Goal: Obtain resource: Download file/media

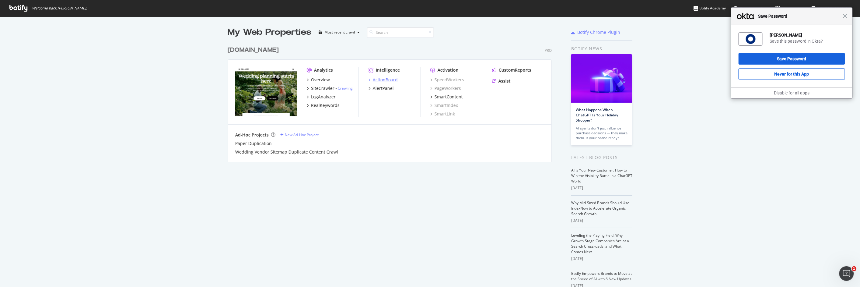
click at [374, 80] on div "ActionBoard" at bounding box center [385, 80] width 25 height 6
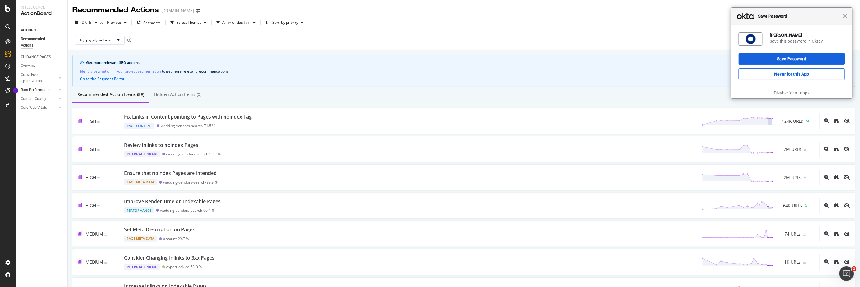
click at [37, 90] on div "Bots Performance" at bounding box center [36, 90] width 30 height 6
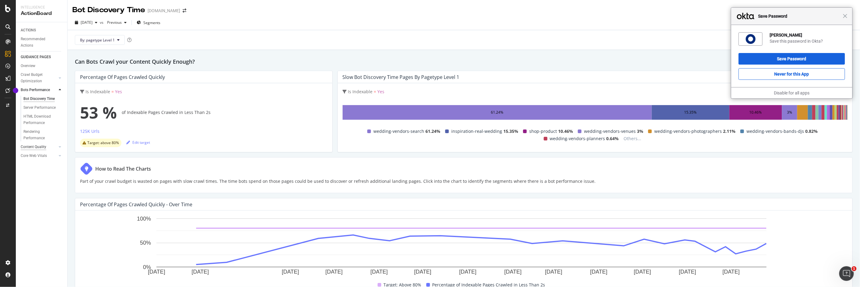
click at [36, 145] on div "Content Quality" at bounding box center [34, 147] width 26 height 6
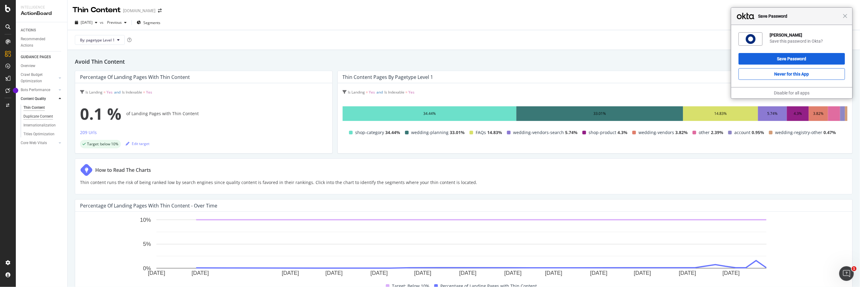
click at [42, 117] on div "Duplicate Content" at bounding box center [38, 116] width 30 height 6
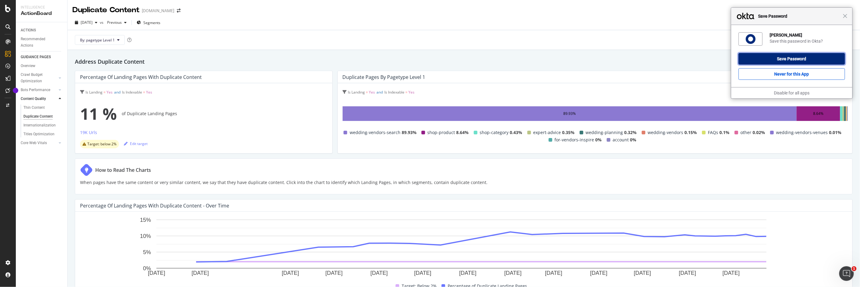
click at [814, 58] on button "Save Password" at bounding box center [792, 59] width 107 height 12
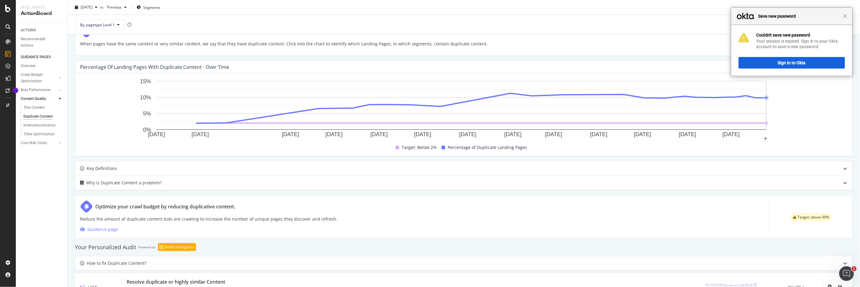
scroll to position [166, 0]
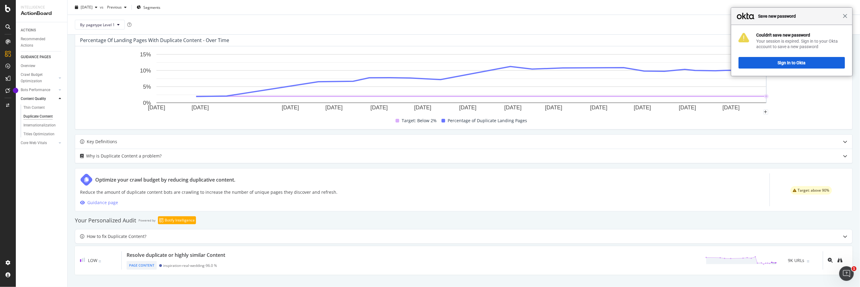
click at [846, 16] on span "Close" at bounding box center [845, 16] width 5 height 5
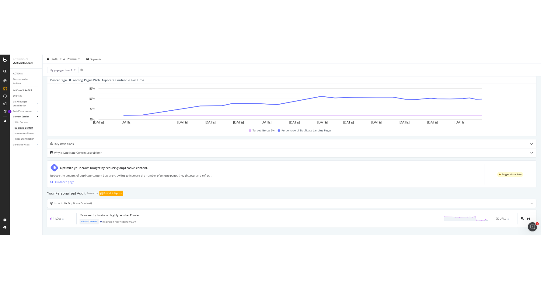
scroll to position [0, 0]
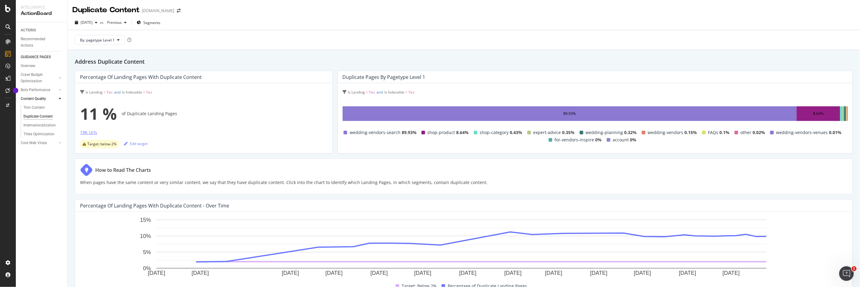
click at [86, 134] on div "19K Urls" at bounding box center [88, 132] width 17 height 6
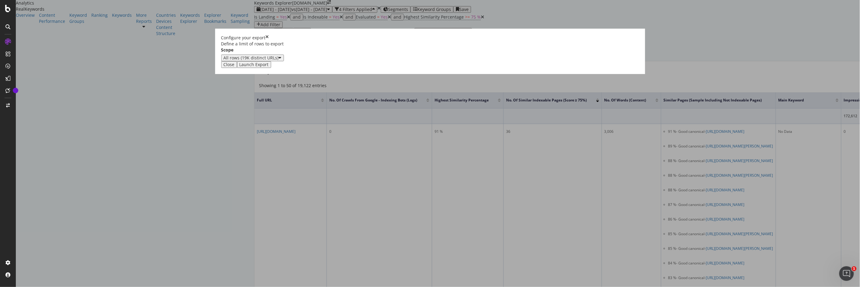
click at [269, 67] on div "Launch Export" at bounding box center [254, 64] width 29 height 5
